Goal: Find contact information: Find contact information

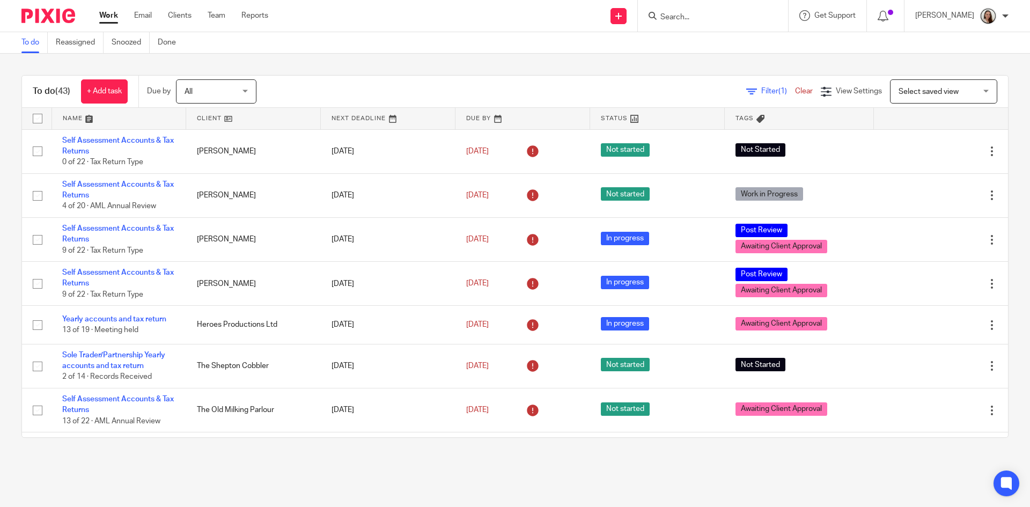
click at [744, 17] on input "Search" at bounding box center [707, 18] width 97 height 10
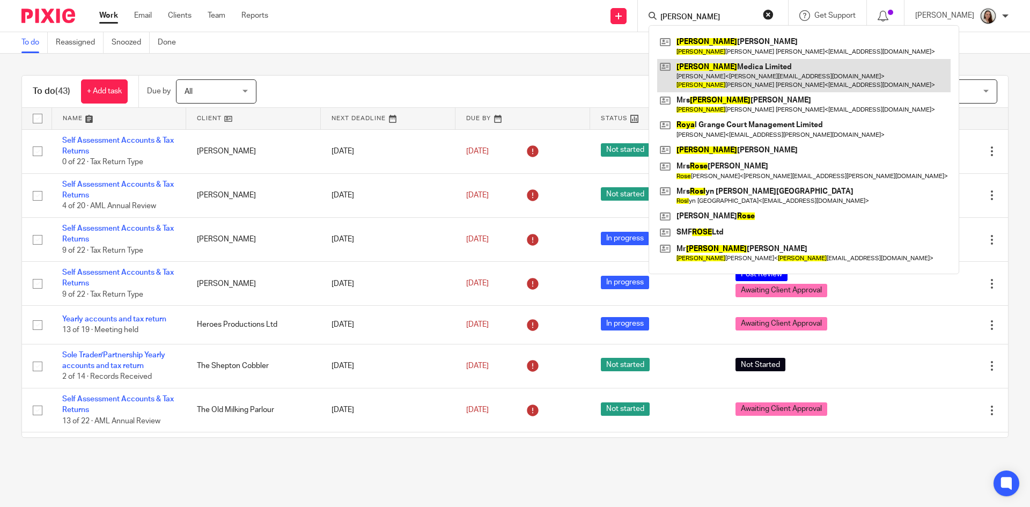
type input "rosa"
click at [740, 77] on link at bounding box center [803, 75] width 293 height 33
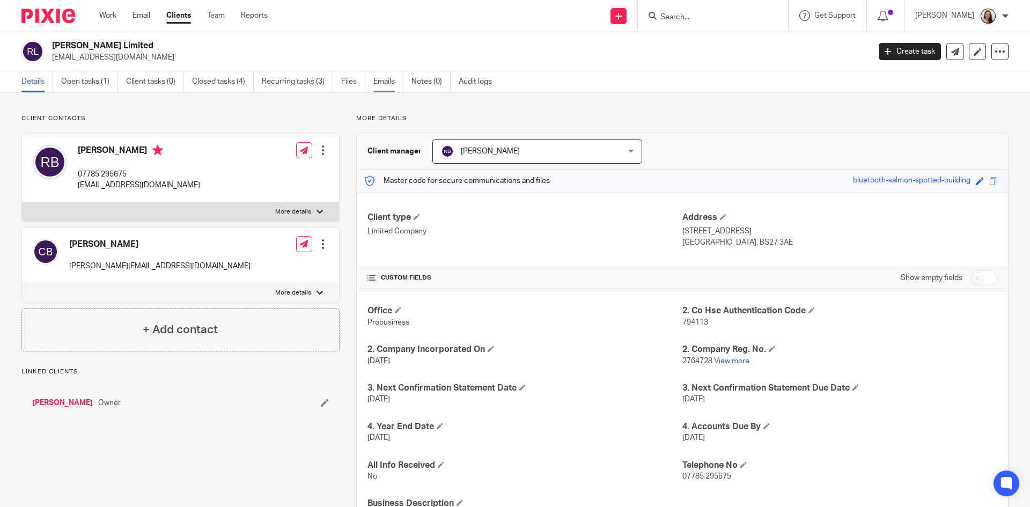
click at [396, 85] on link "Emails" at bounding box center [388, 81] width 30 height 21
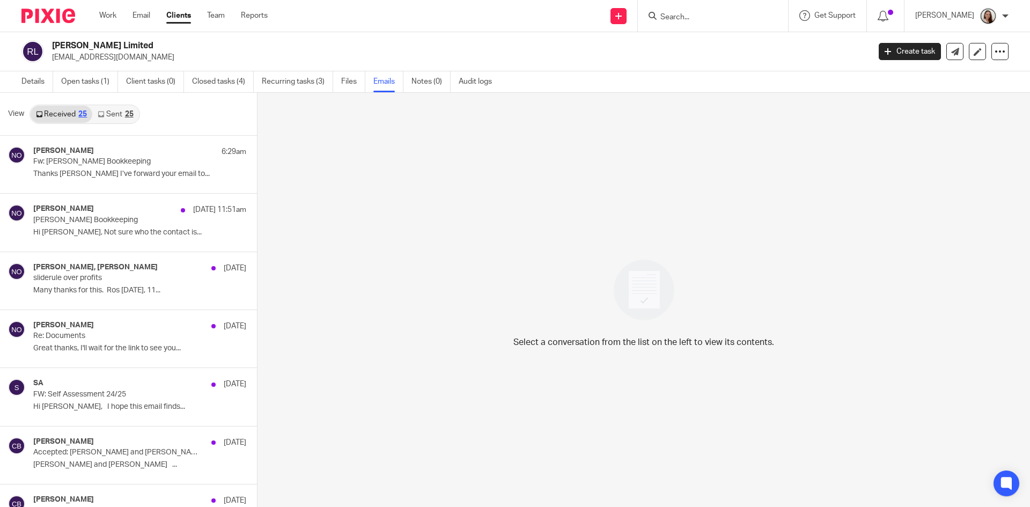
click at [112, 113] on link "Sent 25" at bounding box center [115, 114] width 46 height 17
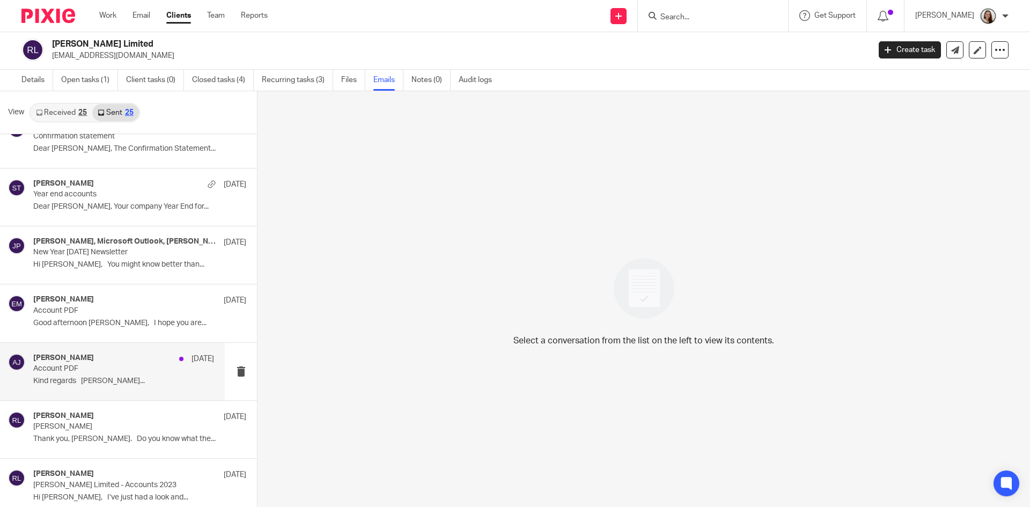
scroll to position [564, 0]
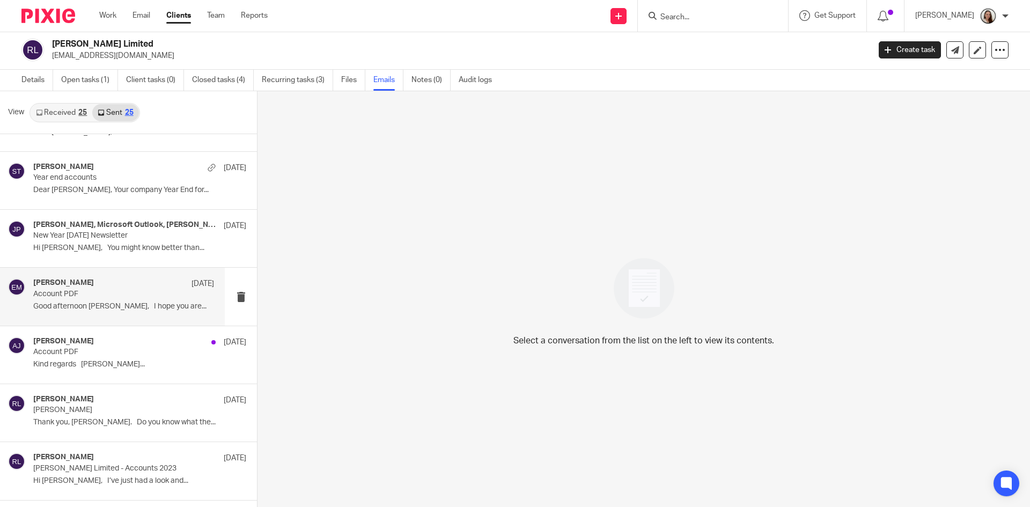
click at [120, 294] on p "Account PDF" at bounding box center [105, 294] width 145 height 9
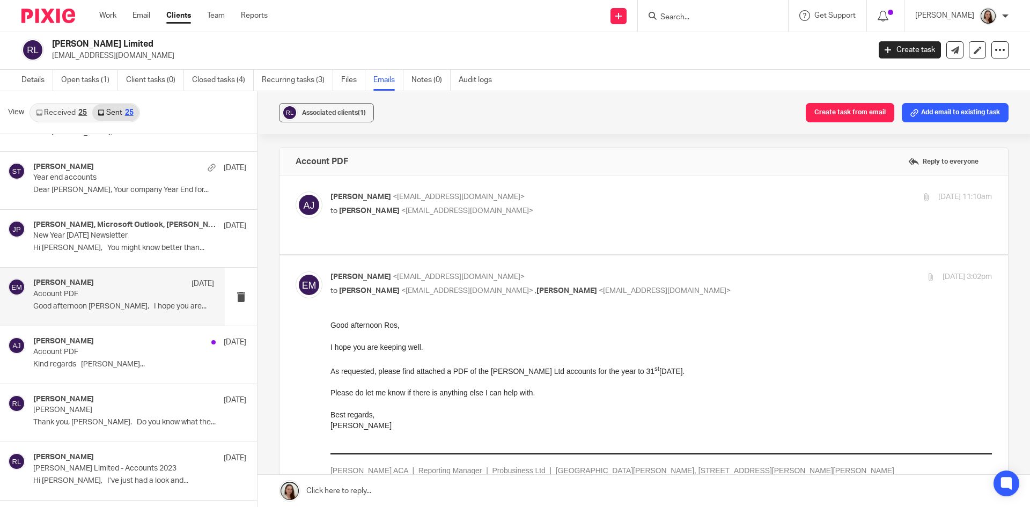
scroll to position [0, 0]
click at [99, 410] on p "Rosa Medica" at bounding box center [105, 410] width 145 height 9
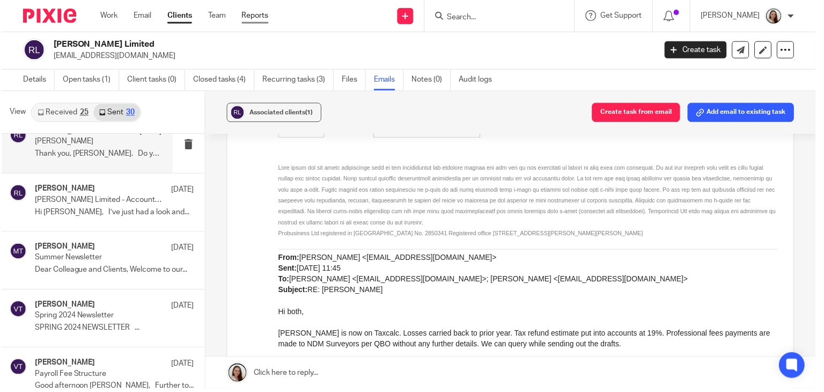
scroll to position [966, 0]
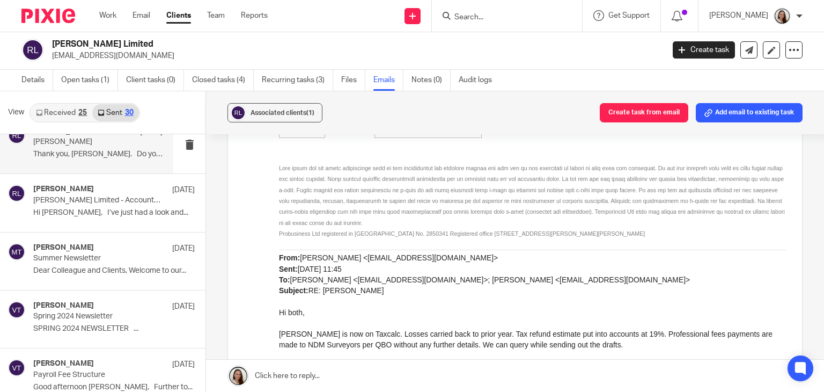
click at [513, 16] on input "Search" at bounding box center [501, 18] width 97 height 10
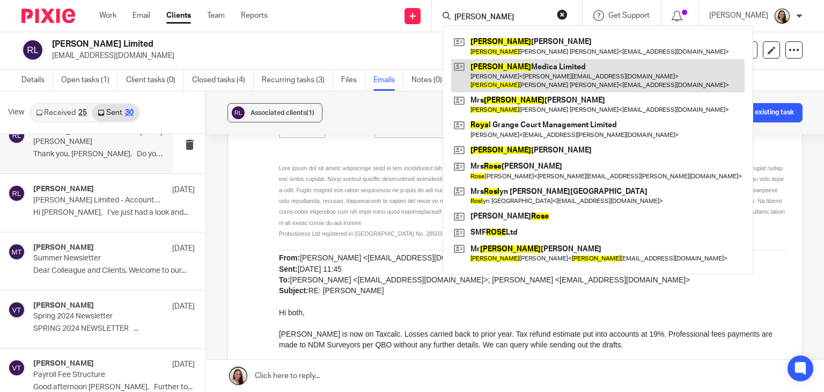
type input "rosa"
click at [531, 77] on link at bounding box center [597, 75] width 293 height 33
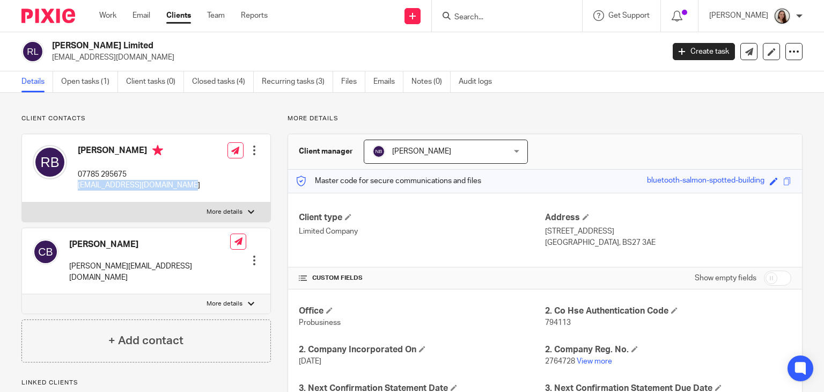
drag, startPoint x: 189, startPoint y: 185, endPoint x: 77, endPoint y: 187, distance: 112.7
click at [77, 187] on div "[PERSON_NAME] 07785 295675 [EMAIL_ADDRESS][DOMAIN_NAME]" at bounding box center [116, 168] width 167 height 57
copy p "[EMAIL_ADDRESS][DOMAIN_NAME]"
drag, startPoint x: 155, startPoint y: 264, endPoint x: 69, endPoint y: 268, distance: 85.9
click at [69, 268] on div "[PERSON_NAME] [PERSON_NAME][EMAIL_ADDRESS][DOMAIN_NAME] Edit contact Create cli…" at bounding box center [146, 261] width 248 height 66
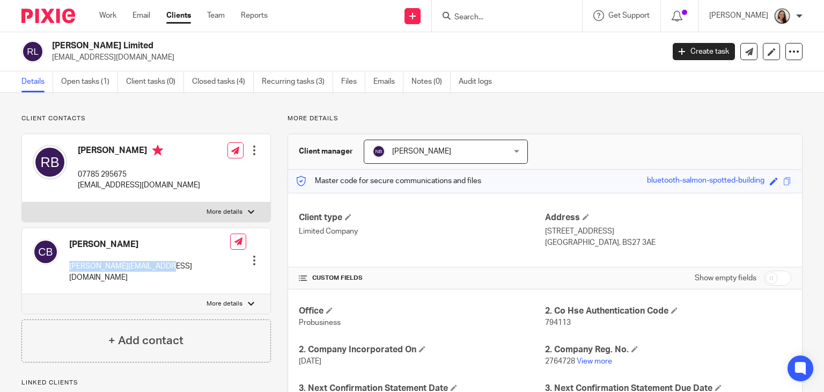
copy p "[PERSON_NAME][EMAIL_ADDRESS][DOMAIN_NAME]"
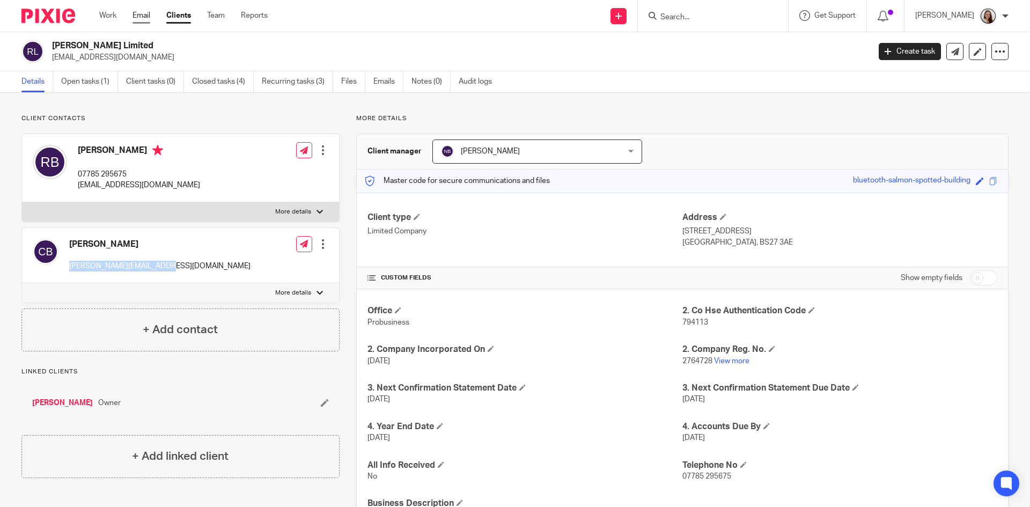
click at [143, 19] on link "Email" at bounding box center [142, 15] width 18 height 11
